Goal: Navigation & Orientation: Find specific page/section

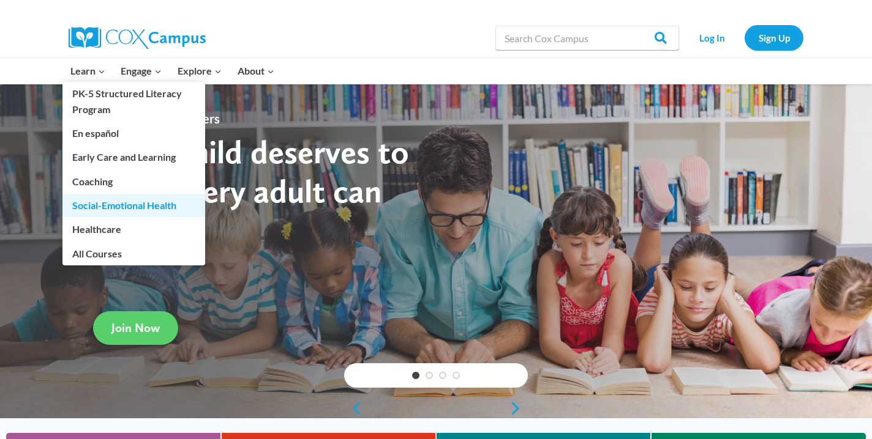
click at [125, 207] on link "Social-Emotional Health" at bounding box center [133, 205] width 143 height 23
click at [128, 207] on link "Social-Emotional Health" at bounding box center [133, 205] width 143 height 23
click at [133, 208] on link "Social-Emotional Health" at bounding box center [133, 205] width 143 height 23
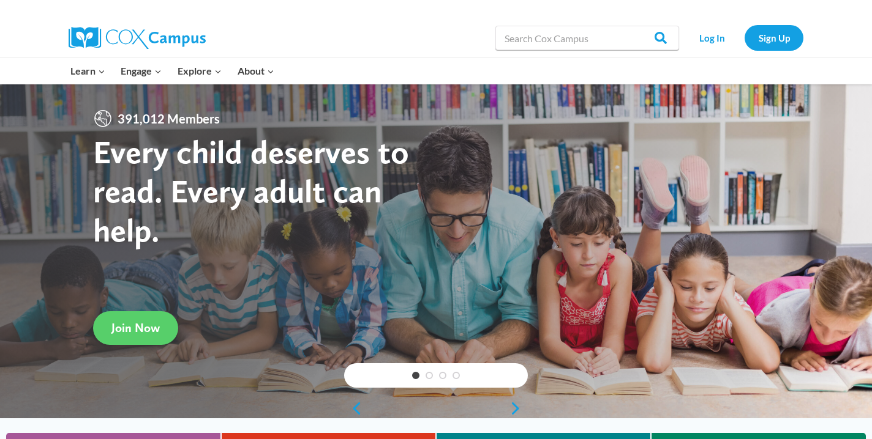
click at [97, 40] on img at bounding box center [137, 38] width 137 height 22
